Goal: Transaction & Acquisition: Purchase product/service

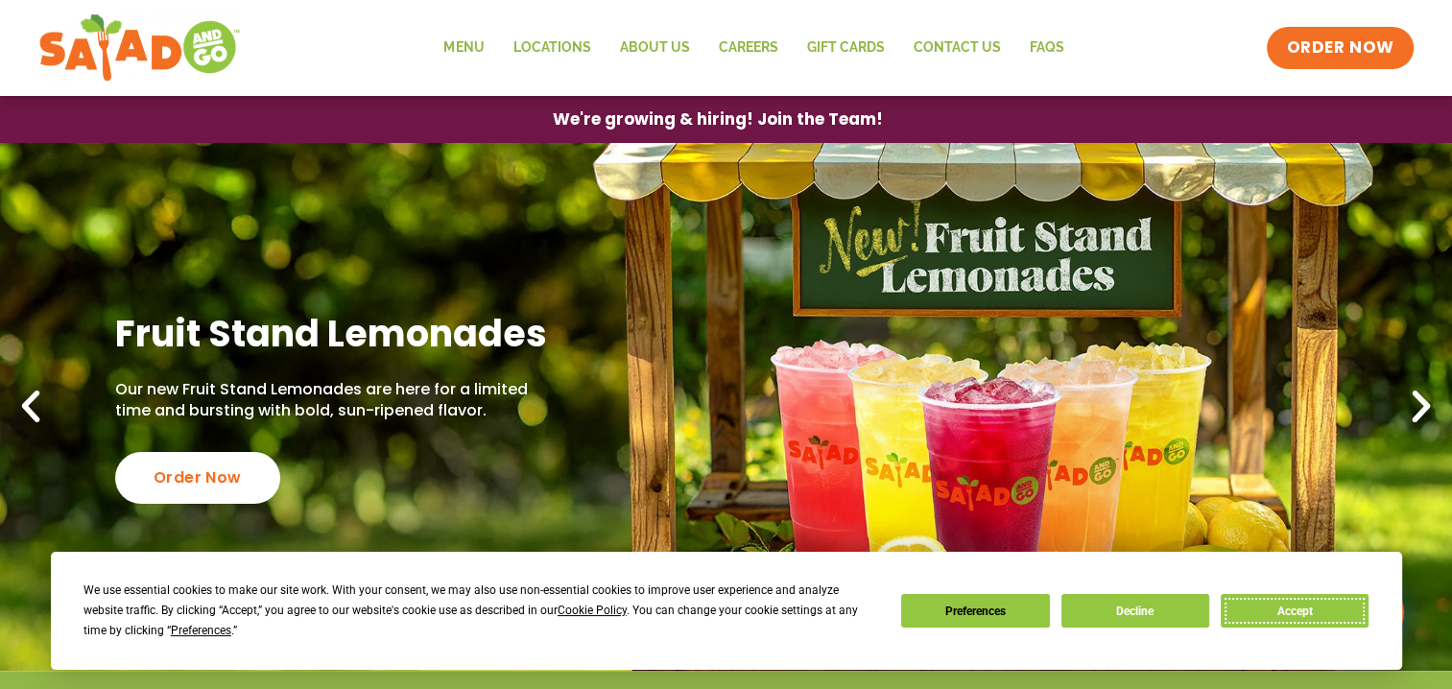
click at [1315, 615] on button "Accept" at bounding box center [1295, 611] width 148 height 34
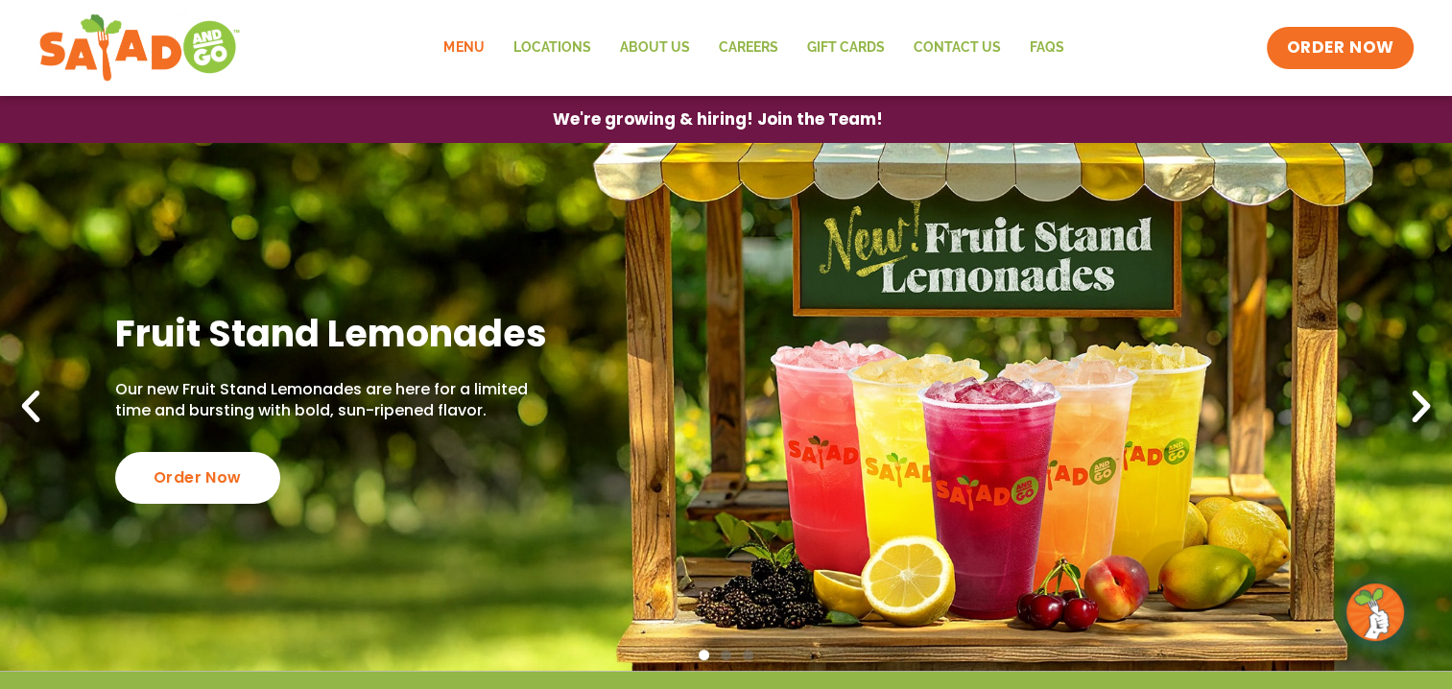
click at [475, 50] on link "Menu" at bounding box center [463, 48] width 69 height 44
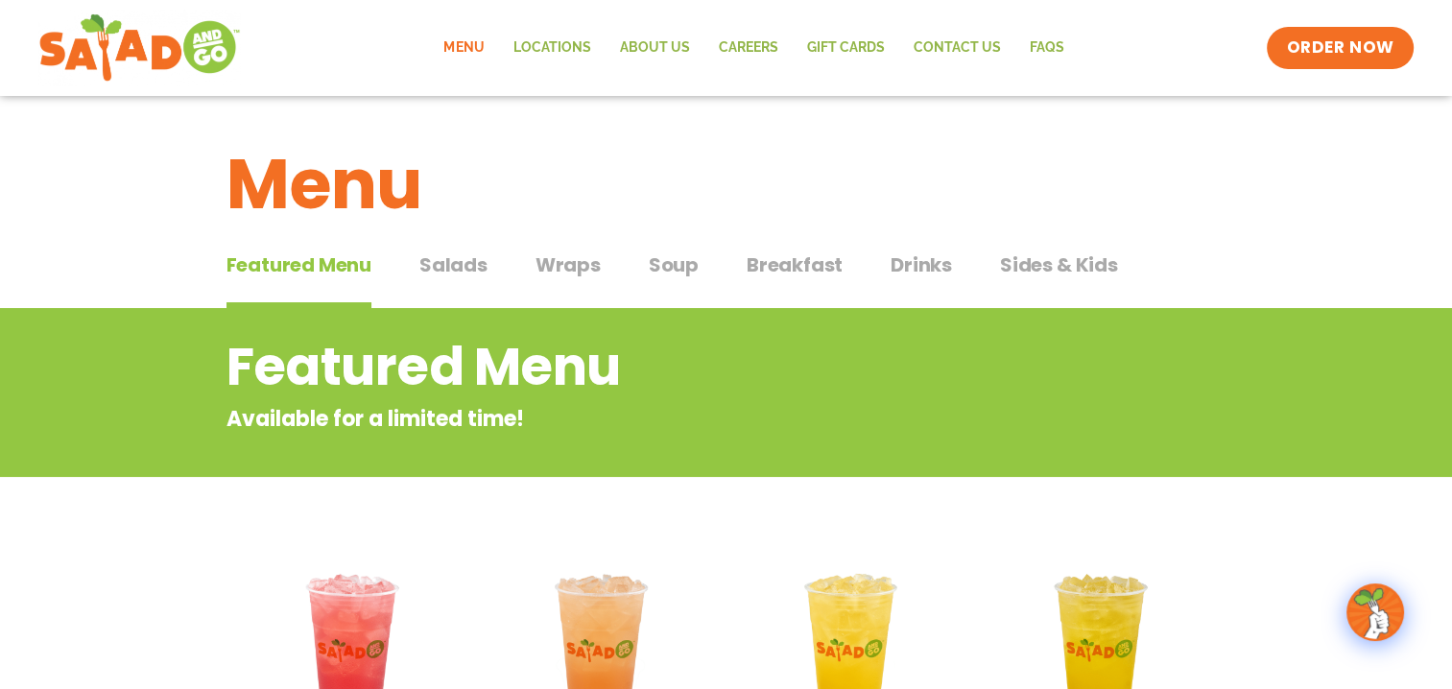
click at [1048, 257] on span "Sides & Kids" at bounding box center [1059, 265] width 118 height 29
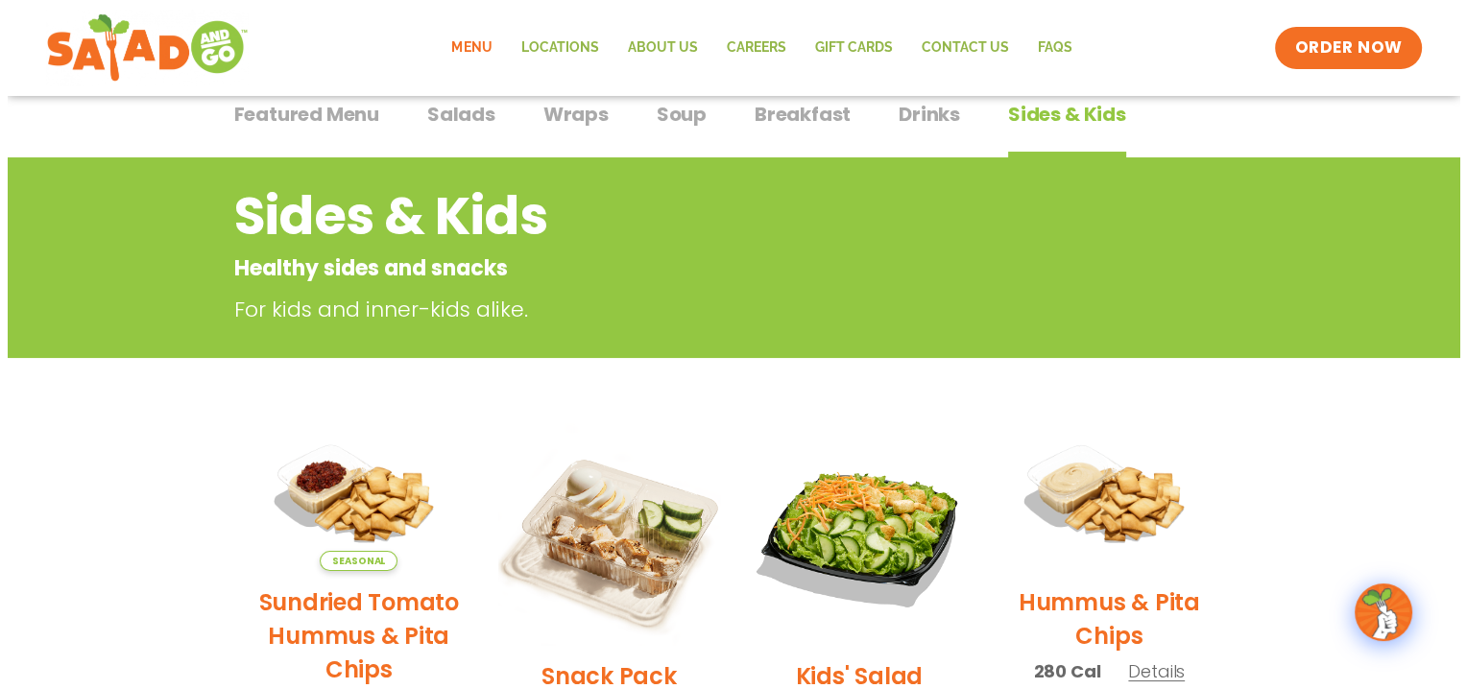
scroll to position [288, 0]
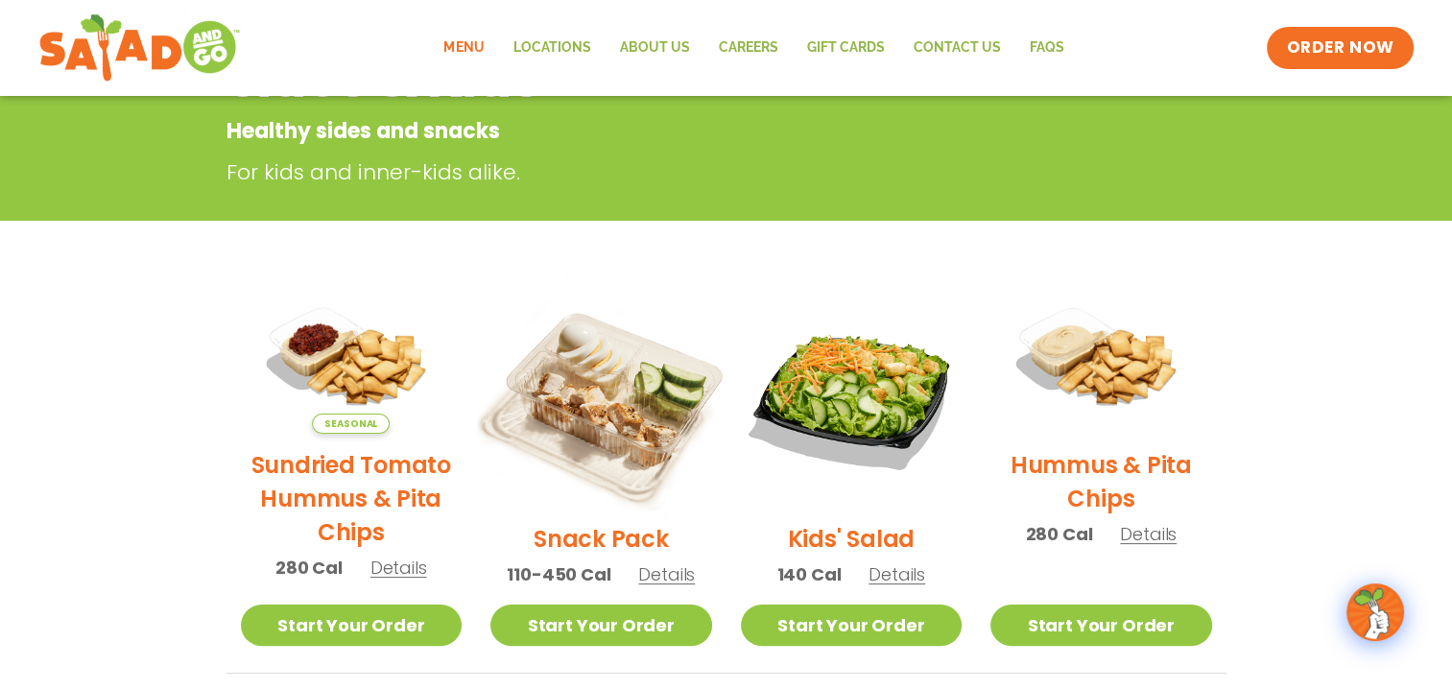
click at [612, 398] on img at bounding box center [601, 397] width 260 height 260
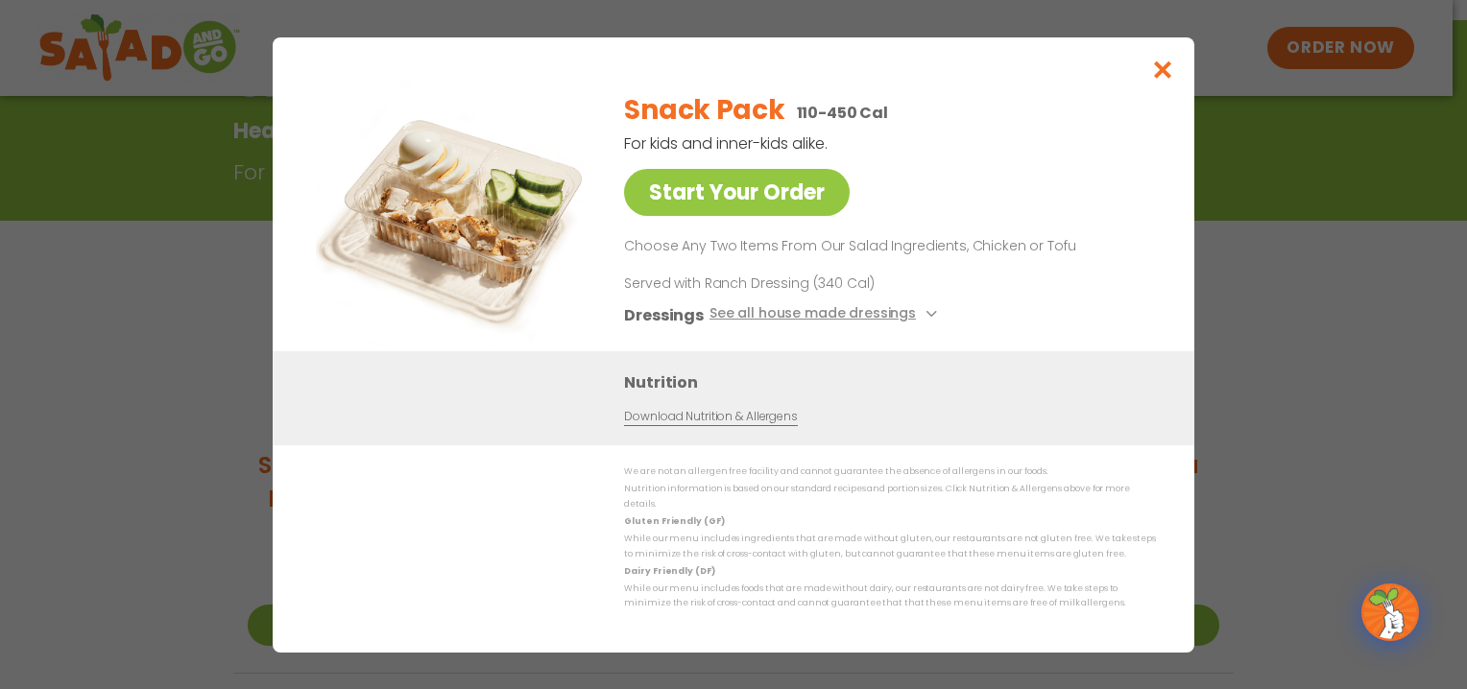
click at [776, 173] on div "Snack Pack 110-450 Cal For kids and inner-kids alike. Start Your Order Choose A…" at bounding box center [886, 213] width 524 height 275
click at [777, 195] on link "Start Your Order" at bounding box center [737, 192] width 226 height 47
